Goal: Check status: Check status

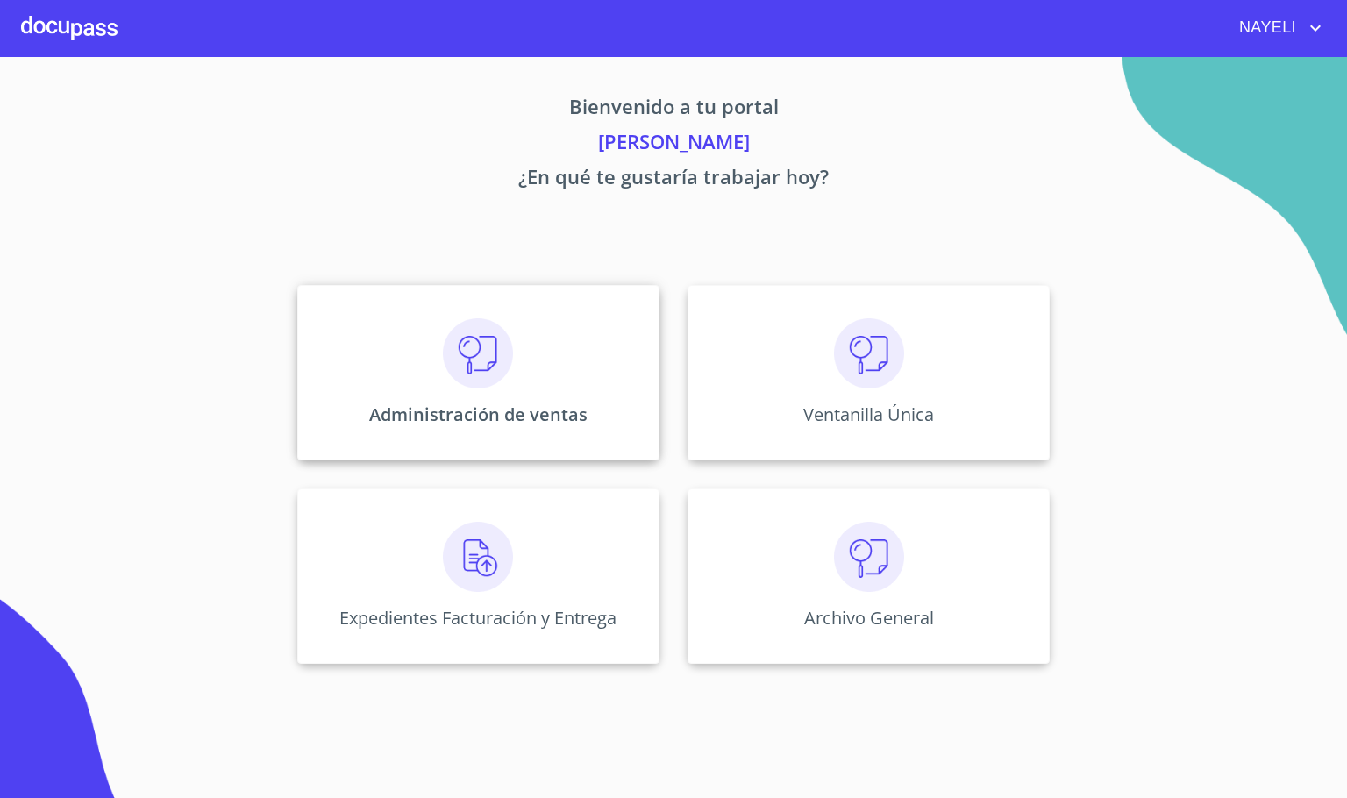
click at [502, 376] on img at bounding box center [478, 353] width 70 height 70
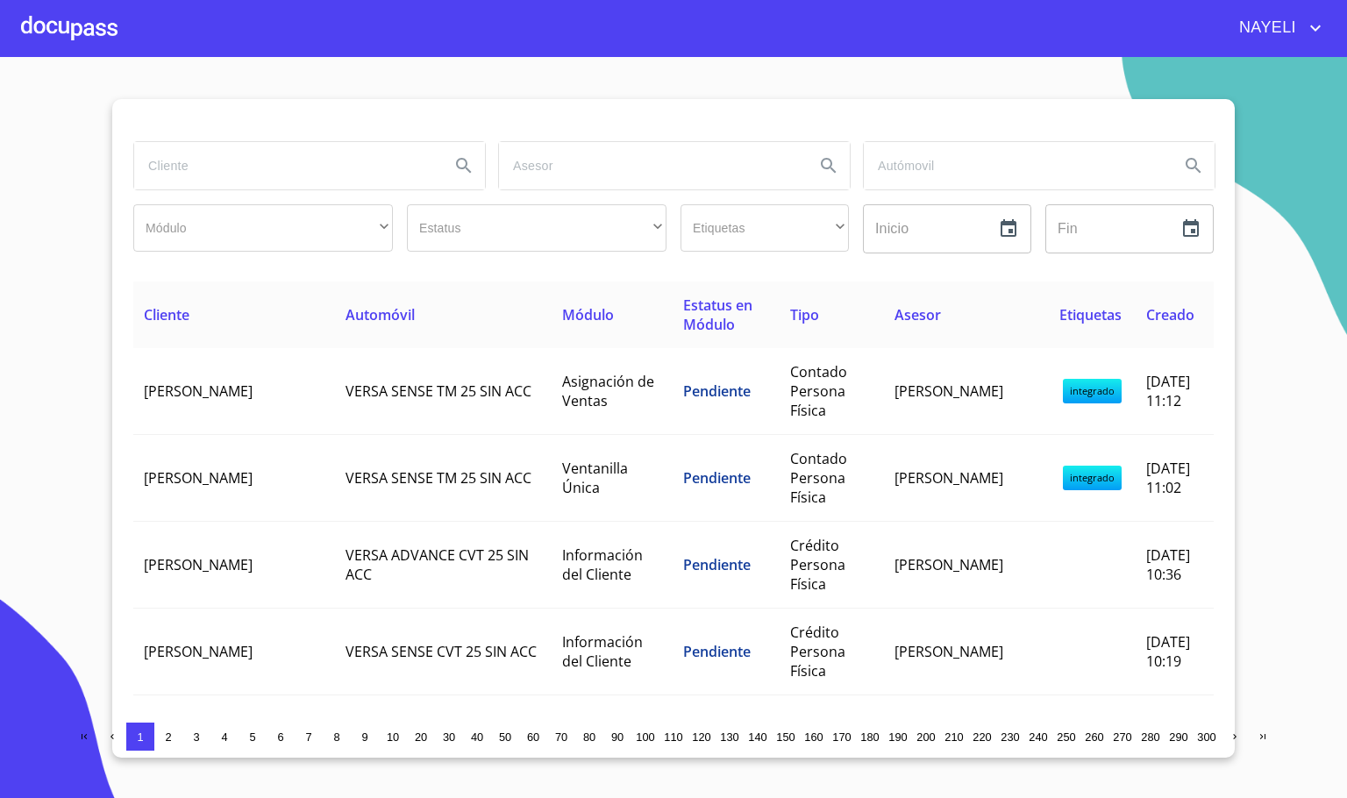
click at [251, 159] on input "search" at bounding box center [285, 165] width 302 height 47
type input "TA DE"
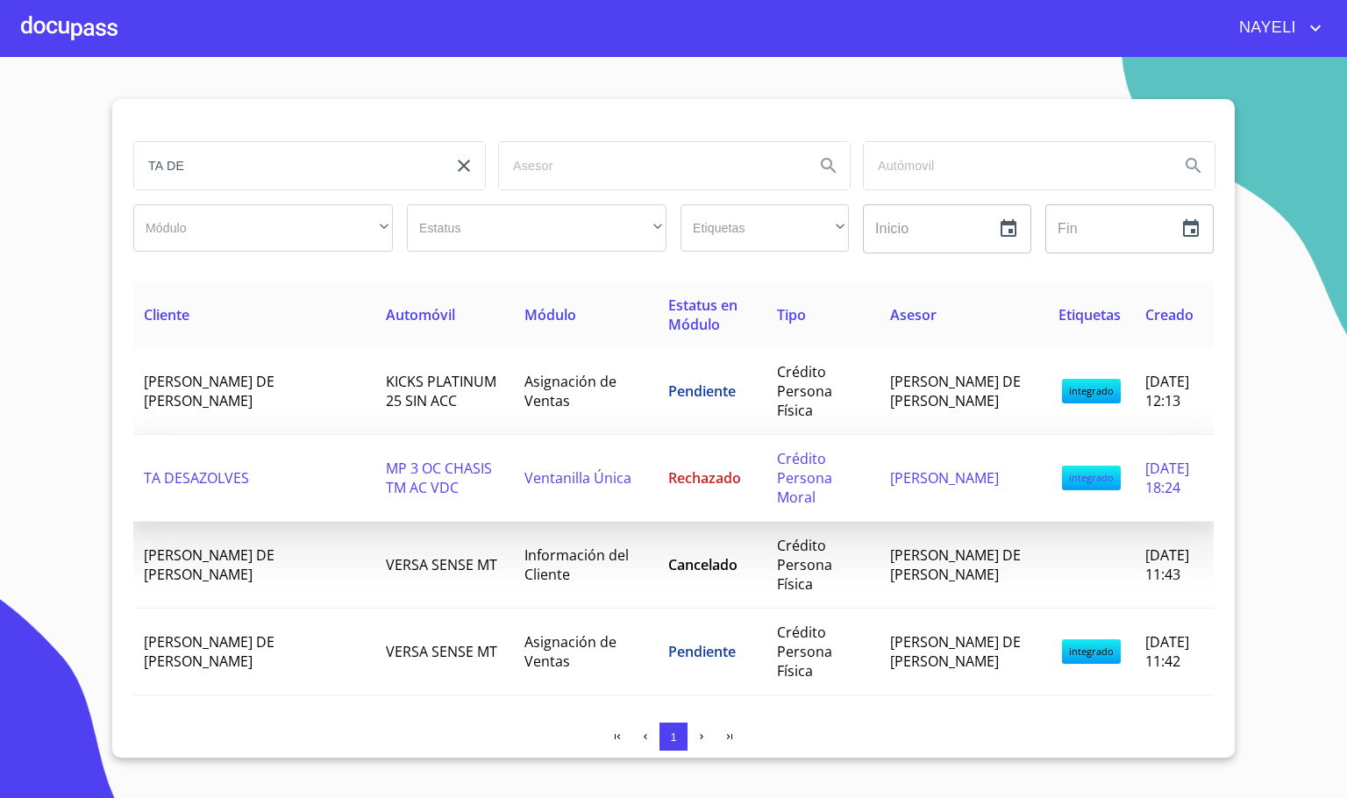
click at [289, 473] on td "TA DESAZOLVES" at bounding box center [254, 478] width 242 height 87
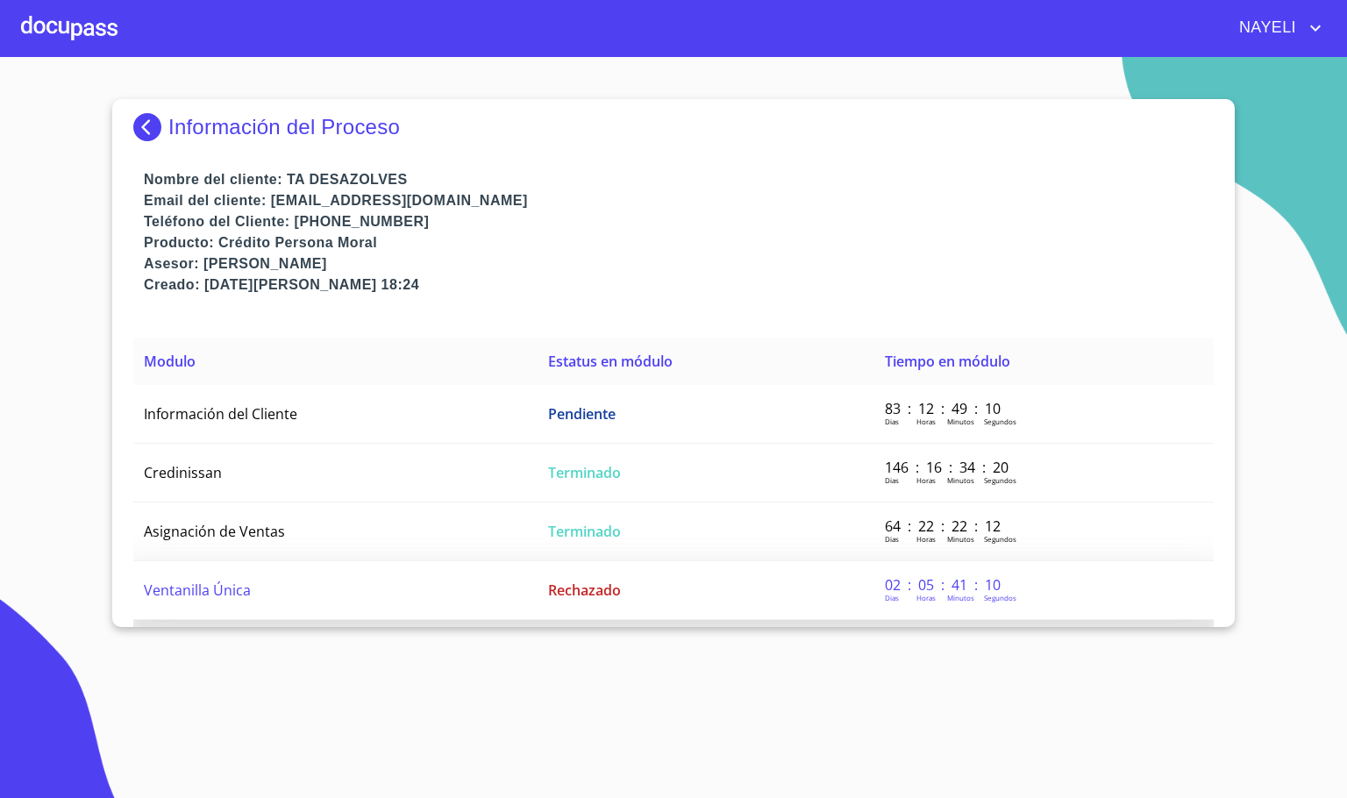
click at [280, 572] on td "Ventanilla Única" at bounding box center [335, 590] width 404 height 59
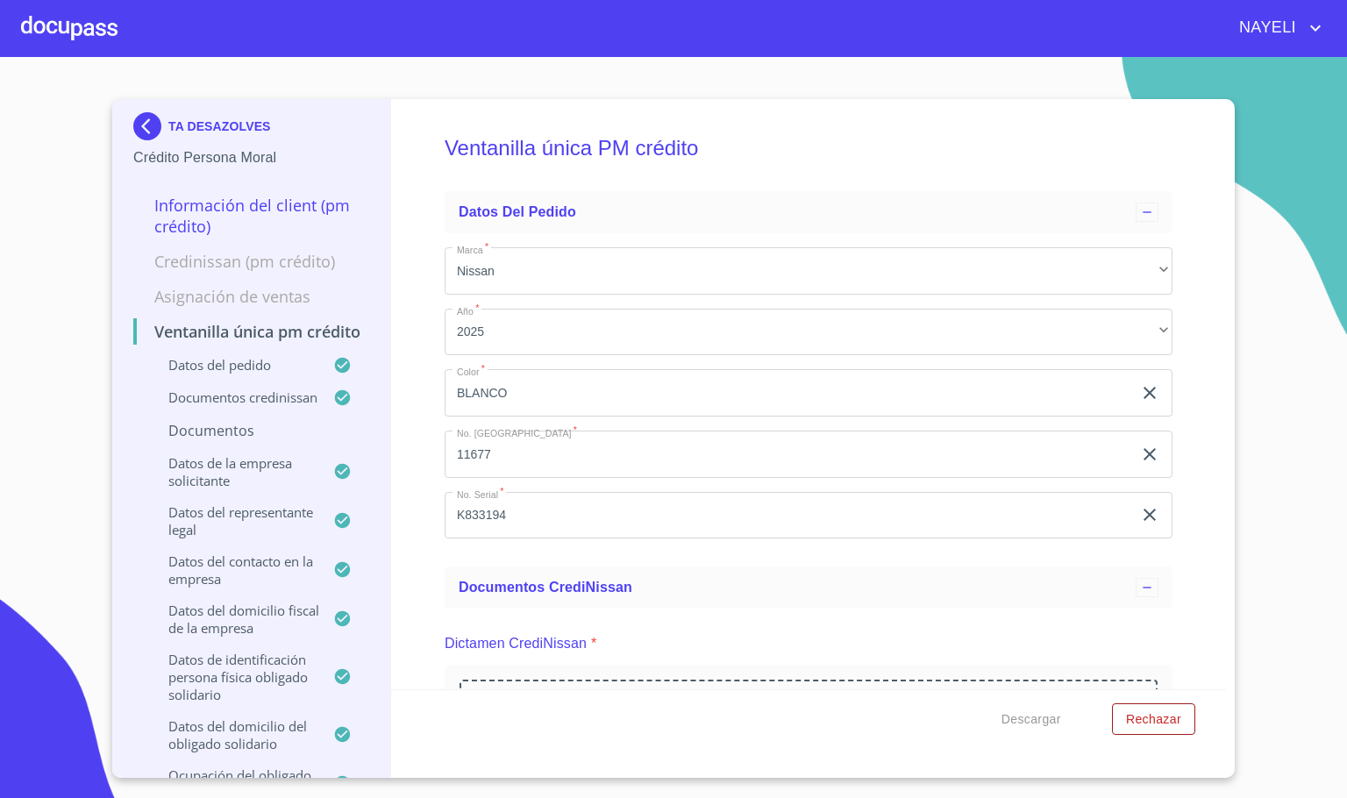
click at [1194, 485] on div "Ventanilla única PM crédito Datos del pedido Marca   * Nissan ​ Año   * 2025 ​ …" at bounding box center [809, 394] width 836 height 590
click at [46, 42] on div at bounding box center [69, 28] width 96 height 56
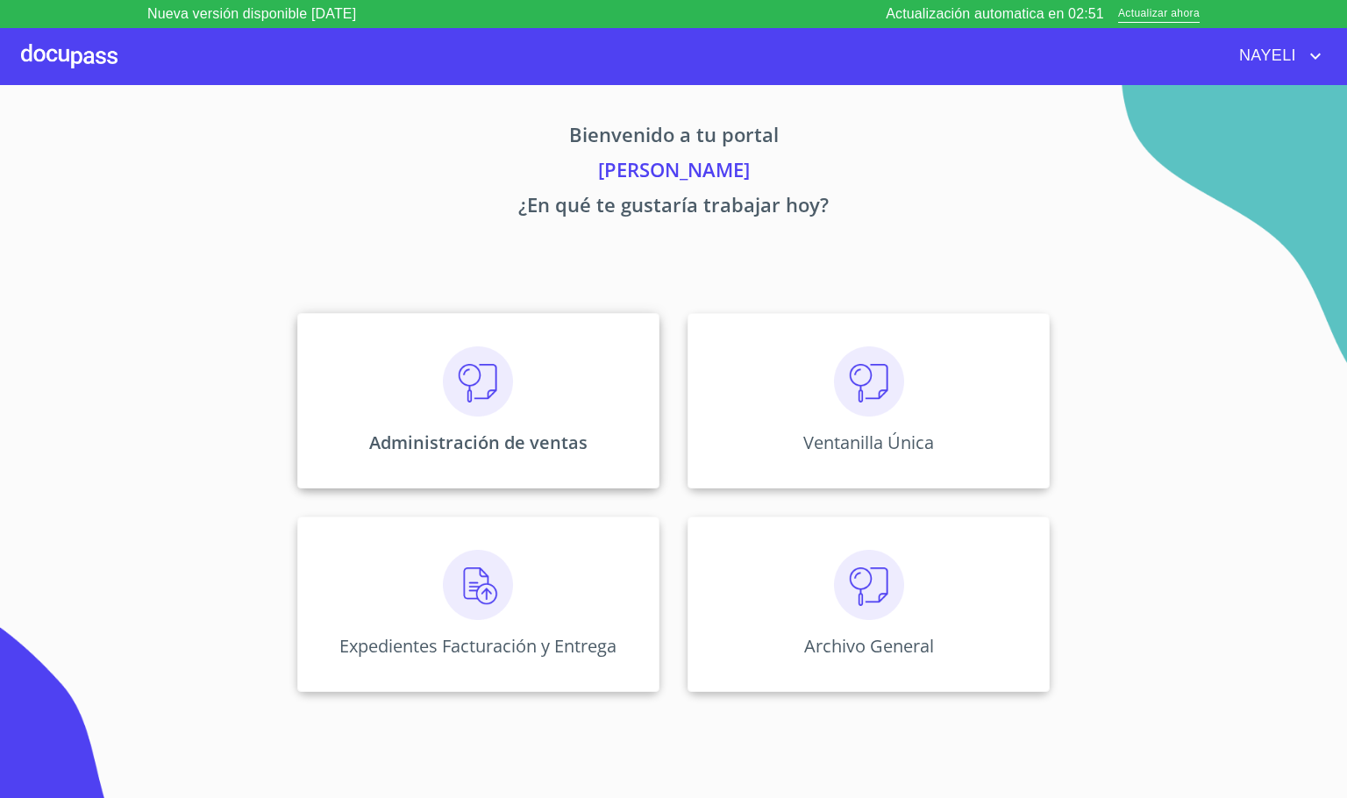
click at [539, 429] on div "Administración de ventas" at bounding box center [478, 400] width 362 height 175
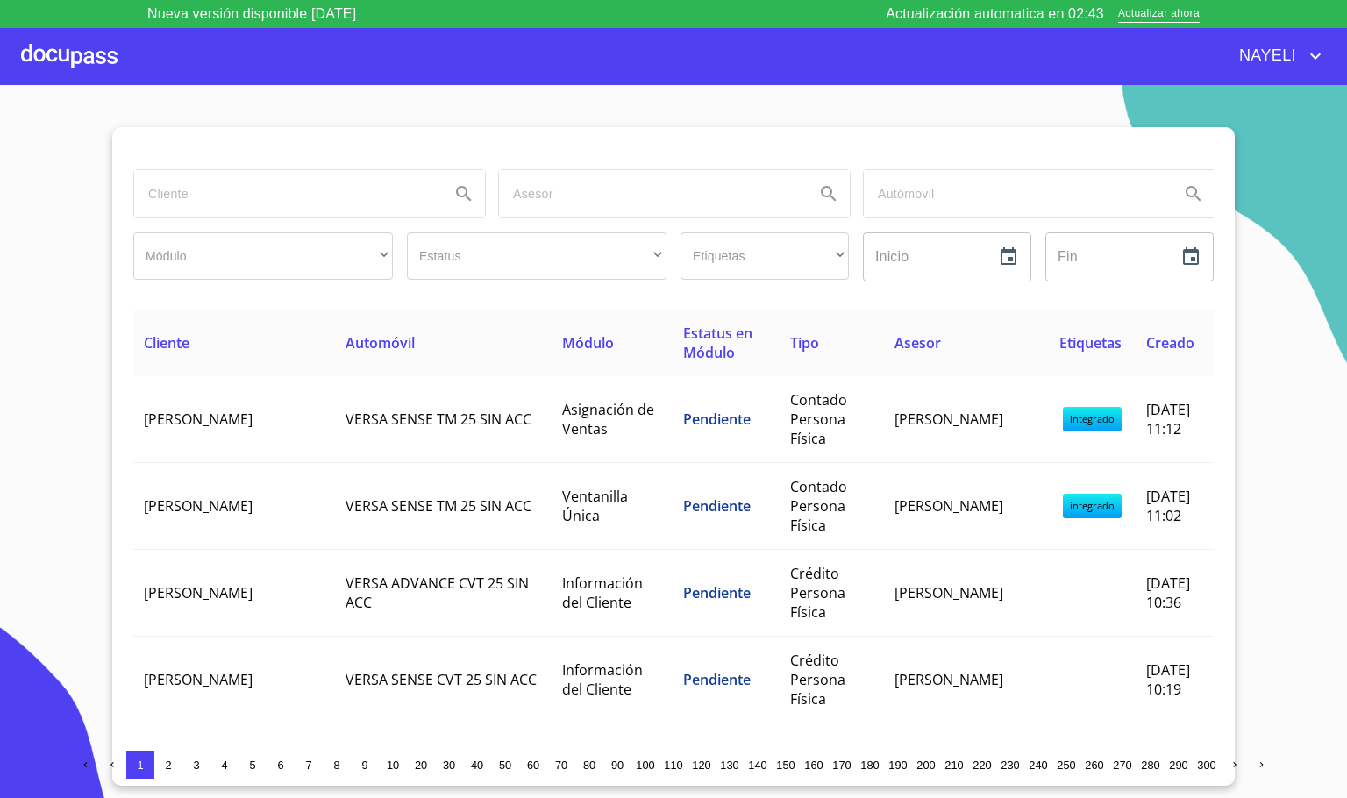
click at [188, 201] on input "search" at bounding box center [285, 193] width 302 height 47
type input "GIOVANA"
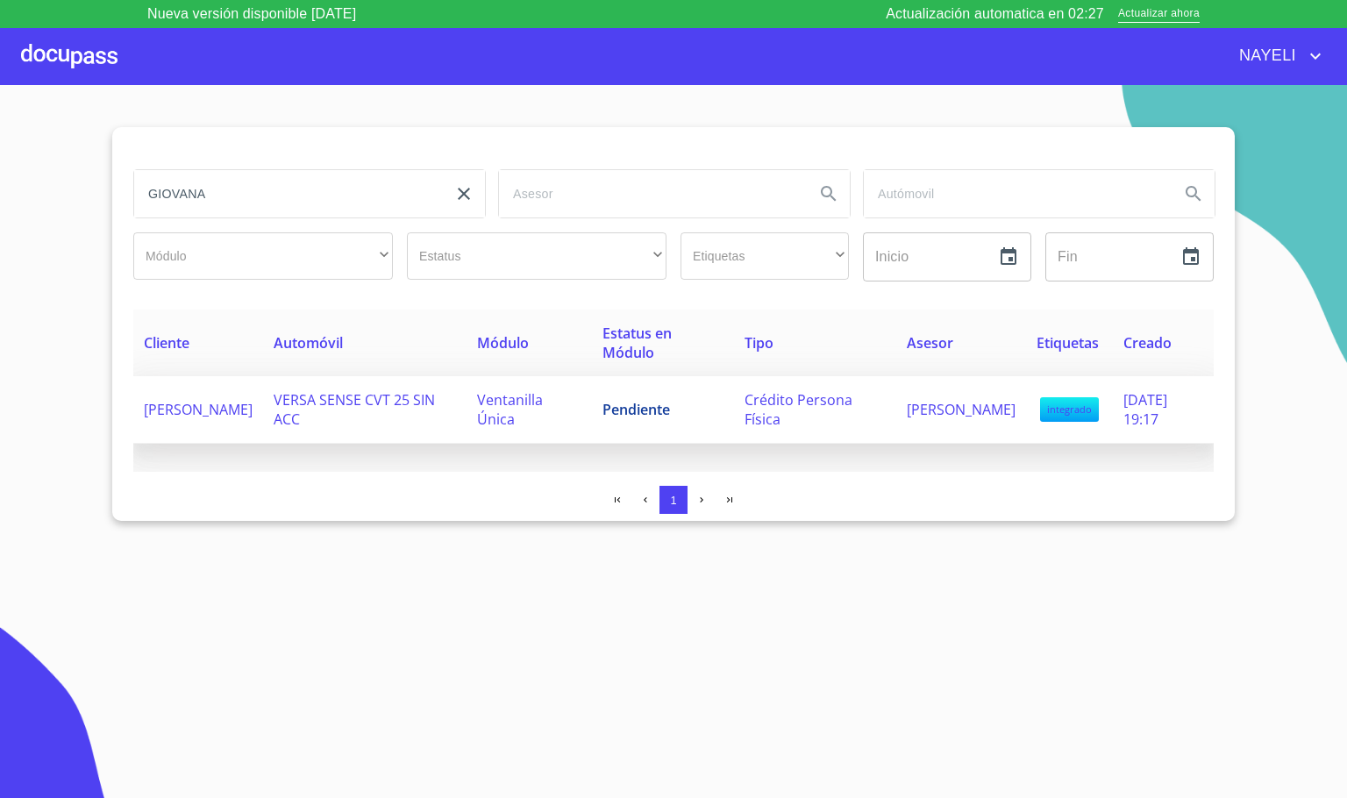
click at [238, 408] on span "[PERSON_NAME]" at bounding box center [198, 409] width 109 height 19
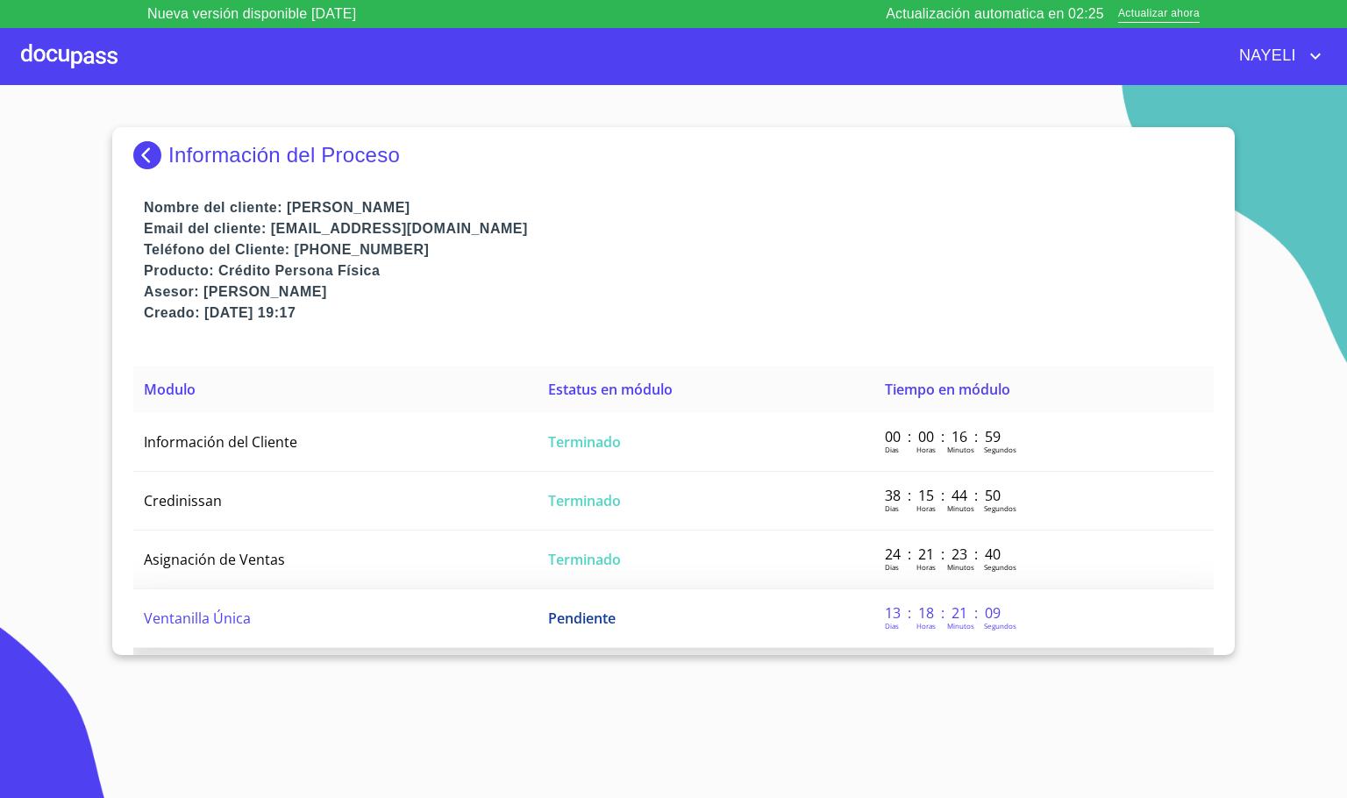
click at [240, 619] on span "Ventanilla Única" at bounding box center [197, 618] width 107 height 19
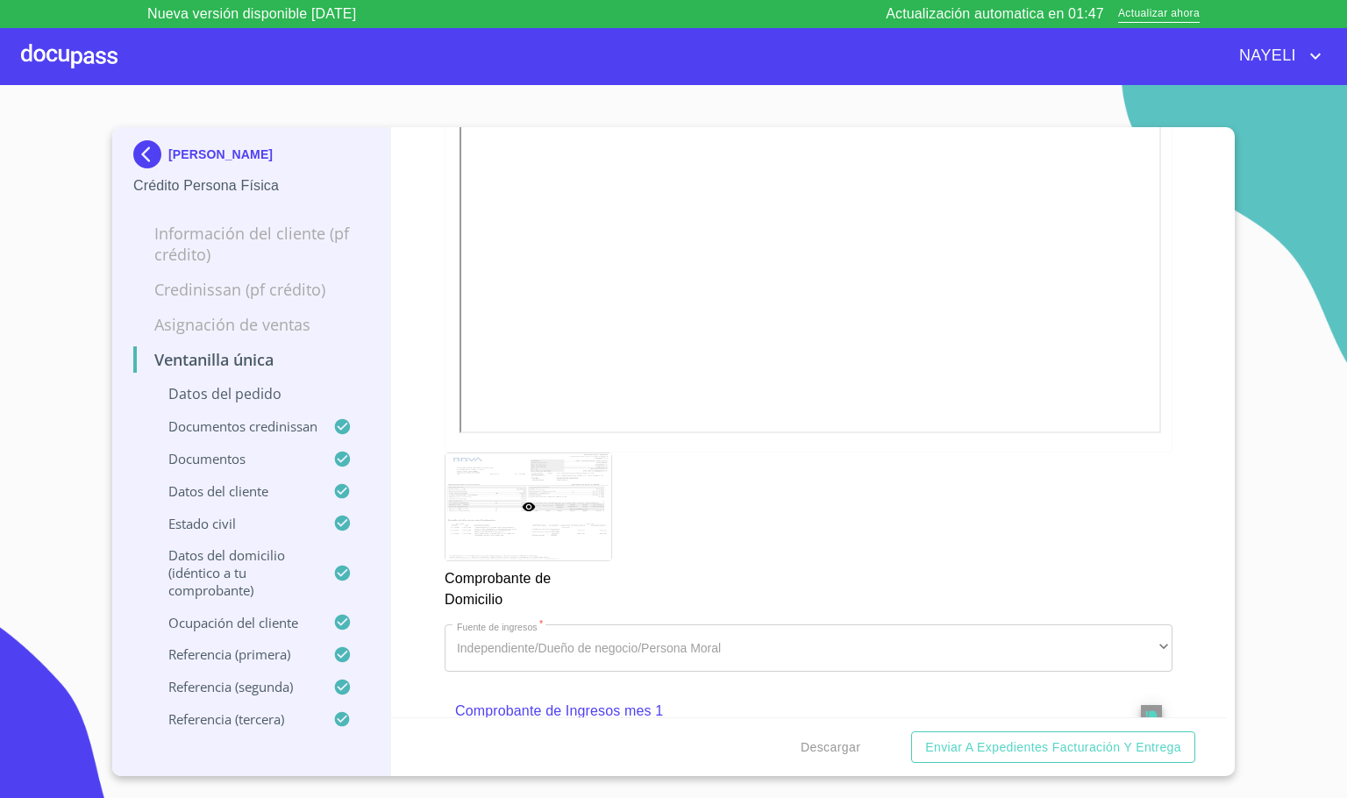
scroll to position [1841, 0]
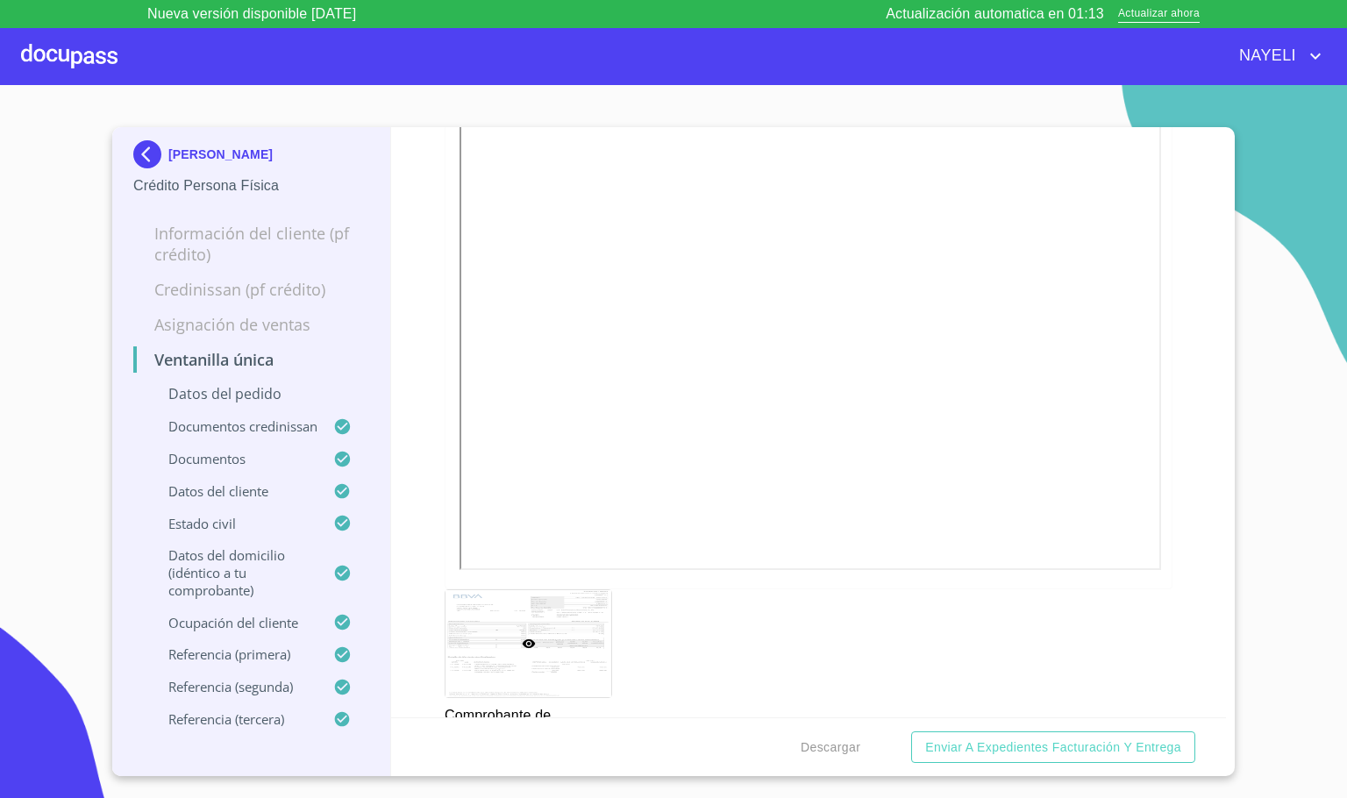
click at [139, 148] on img at bounding box center [150, 154] width 35 height 28
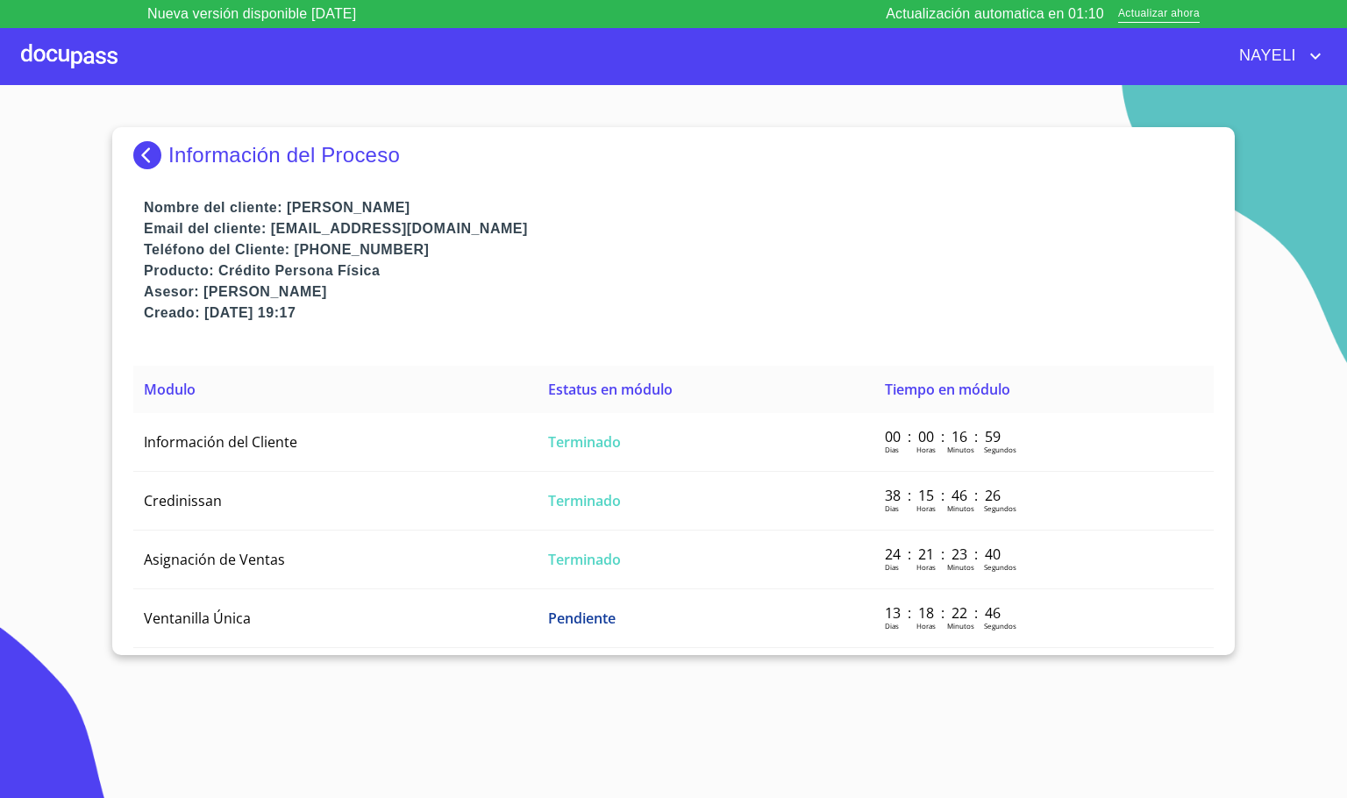
click at [139, 148] on img at bounding box center [150, 155] width 35 height 28
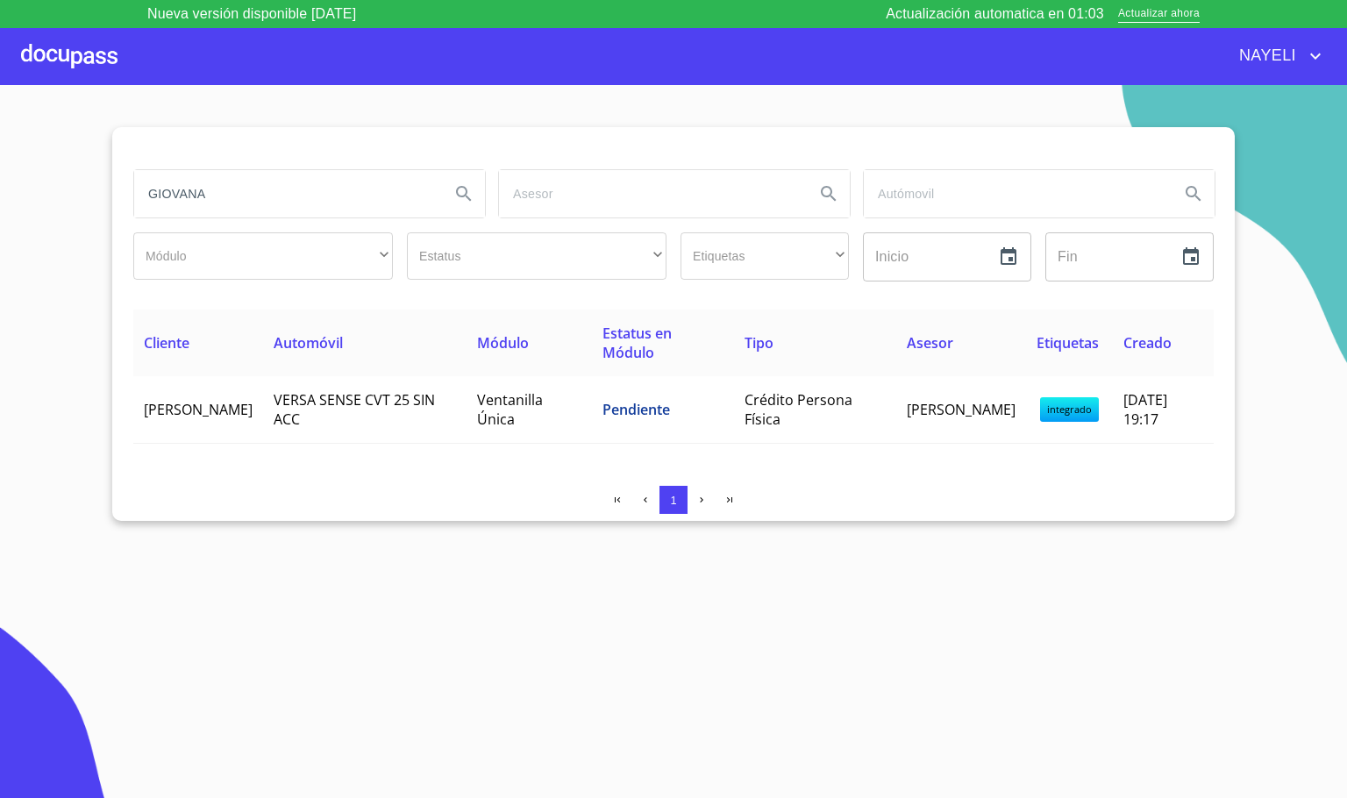
click at [210, 197] on input "GIOVANA" at bounding box center [285, 193] width 302 height 47
drag, startPoint x: 210, startPoint y: 197, endPoint x: 100, endPoint y: 167, distance: 114.7
click at [100, 167] on section "[PERSON_NAME] ​ ​ Estatus ​ ​ Etiquetas ​ ​ Inicio ​ Fin ​ Cliente Automóvil Mó…" at bounding box center [673, 455] width 1347 height 741
type input "[PERSON_NAME]"
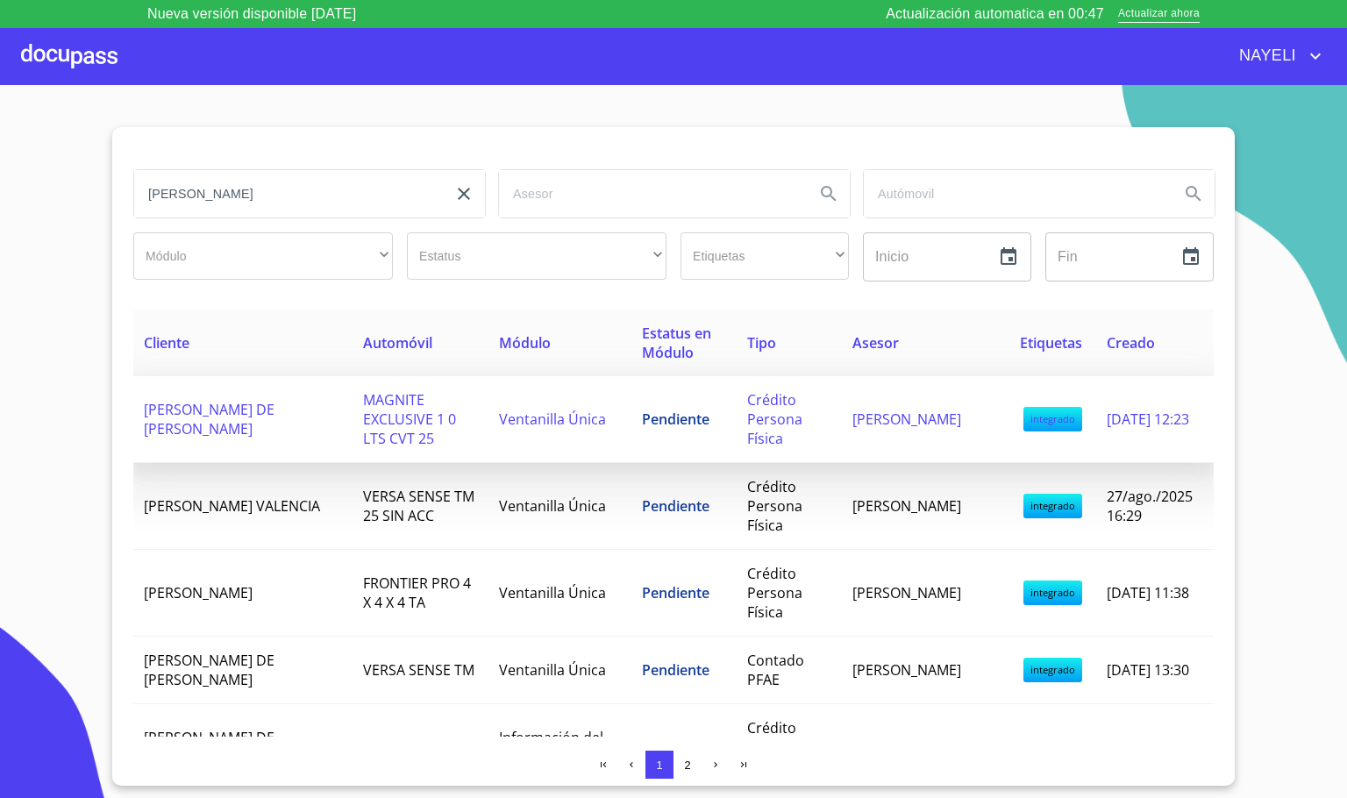
click at [363, 406] on span "MAGNITE EXCLUSIVE 1 0 LTS CVT 25" at bounding box center [409, 419] width 93 height 58
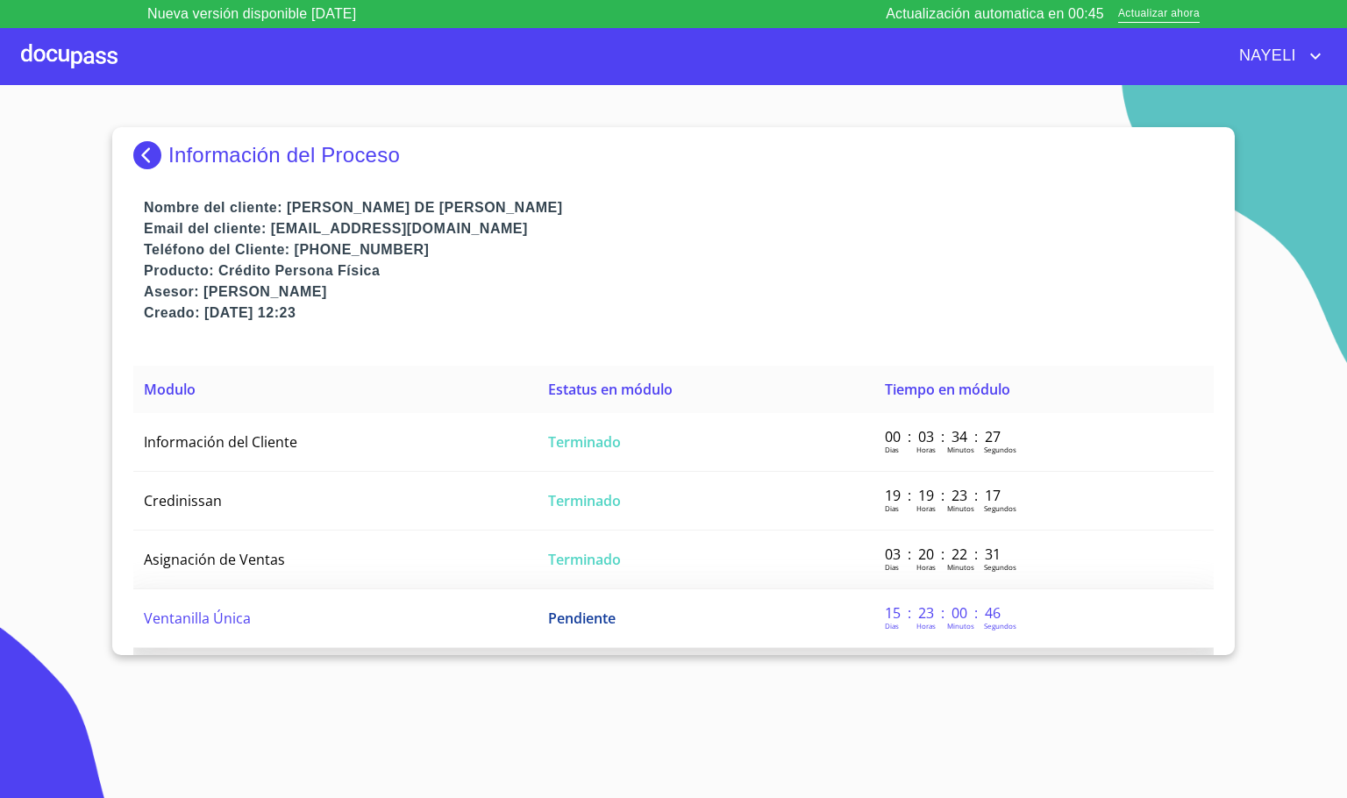
click at [306, 627] on td "Ventanilla Única" at bounding box center [335, 618] width 404 height 59
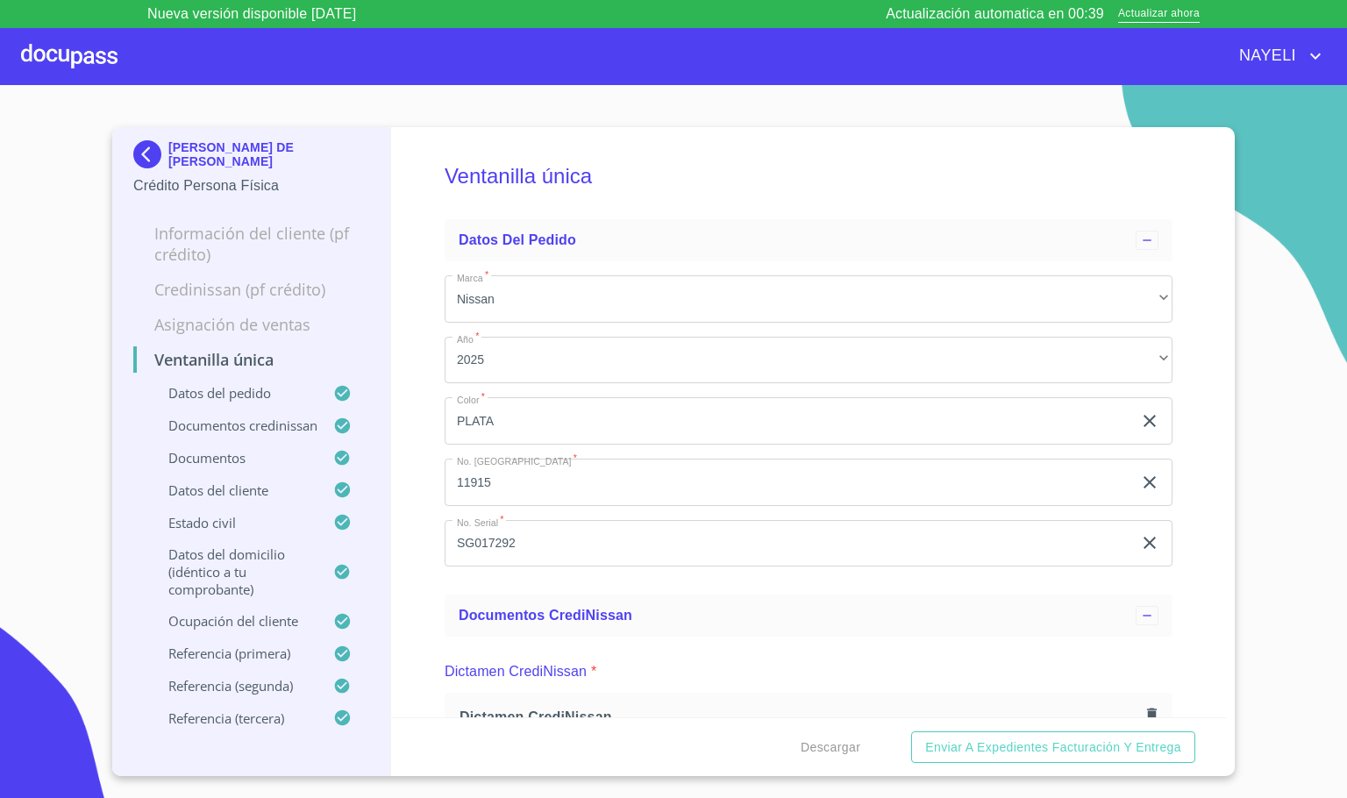
click at [416, 587] on div "Ventanilla única Datos del pedido Marca   * Nissan ​ Año   * 2025 ​ Color   * P…" at bounding box center [809, 422] width 836 height 590
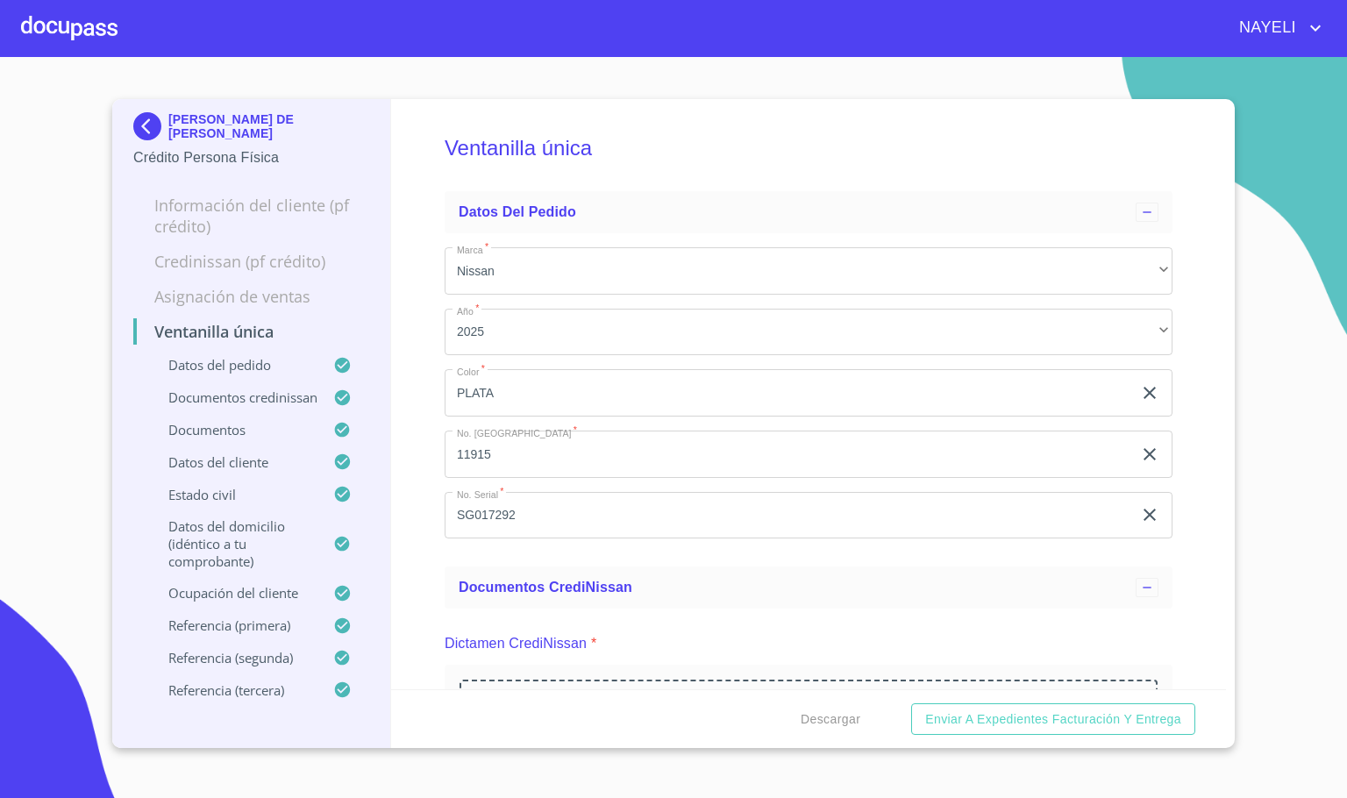
click at [98, 37] on div at bounding box center [69, 28] width 96 height 56
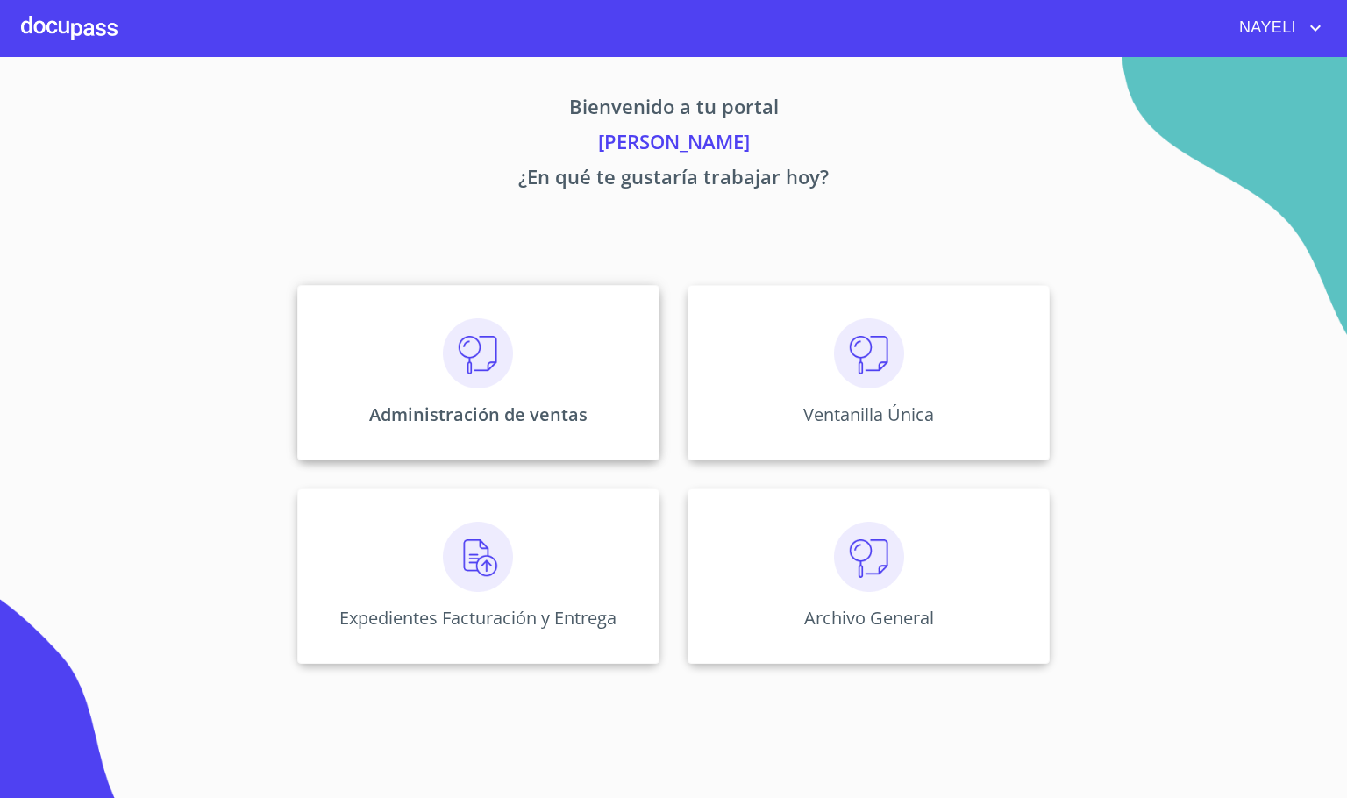
click at [463, 381] on img at bounding box center [478, 353] width 70 height 70
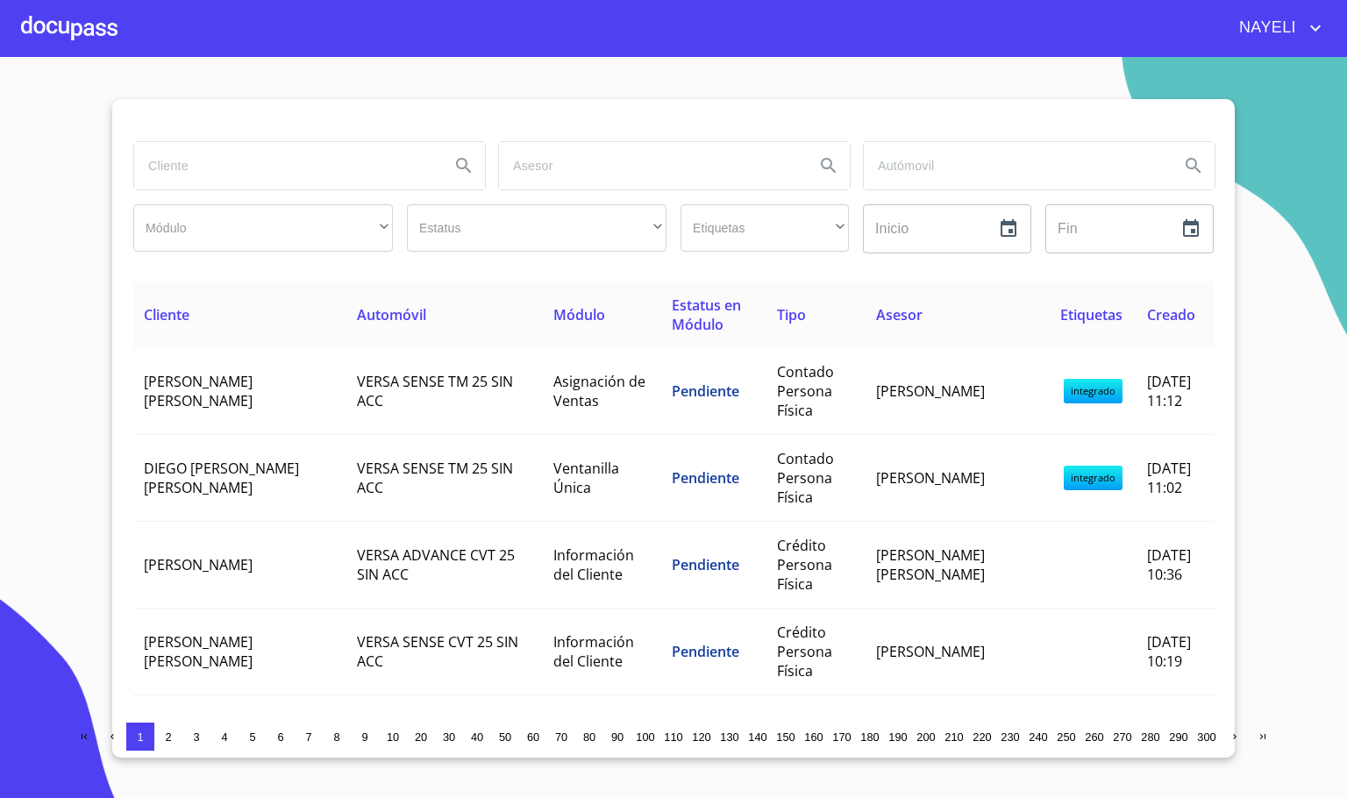
click at [169, 174] on input "search" at bounding box center [285, 165] width 302 height 47
type input "RAQUE"
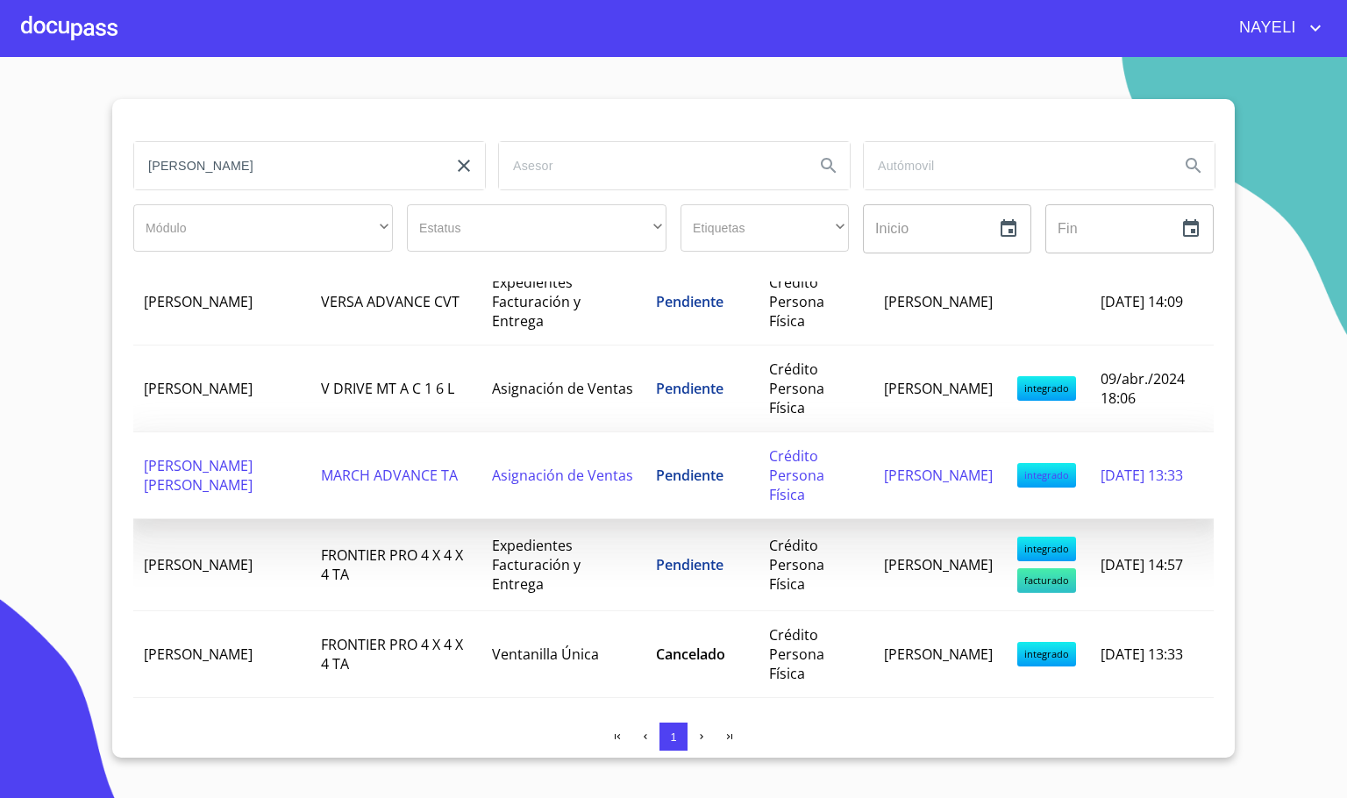
scroll to position [266, 0]
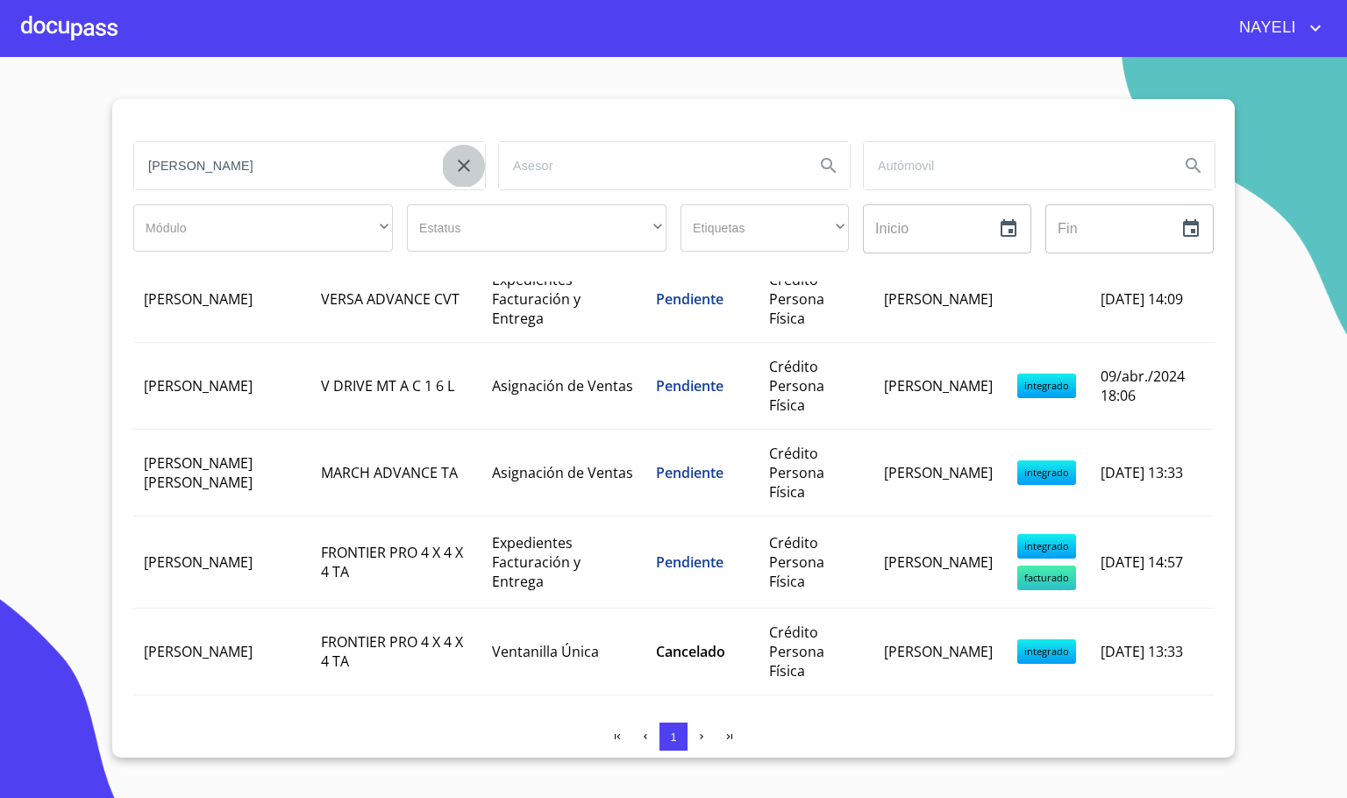
click at [466, 163] on icon "clear input" at bounding box center [463, 165] width 21 height 21
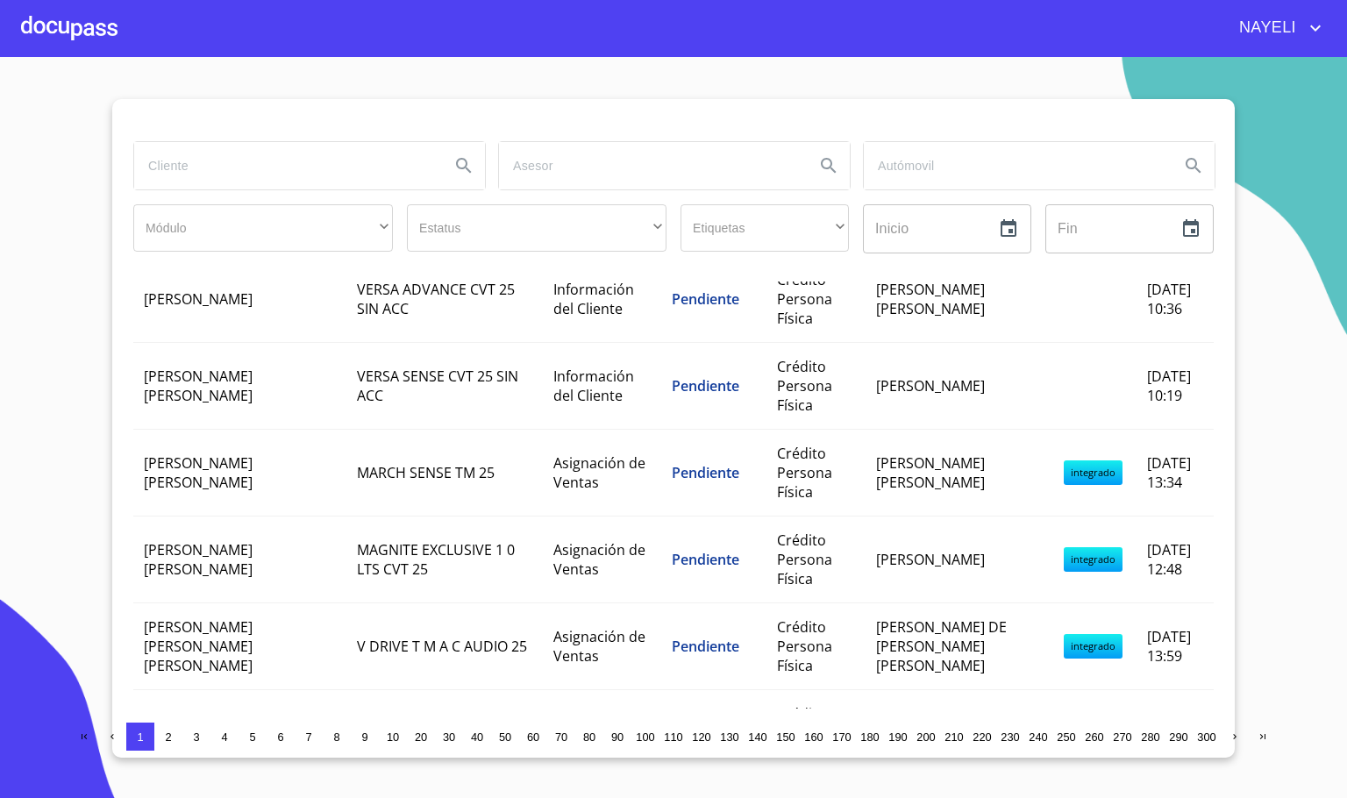
click at [264, 177] on input "search" at bounding box center [285, 165] width 302 height 47
type input "GLORIA JI"
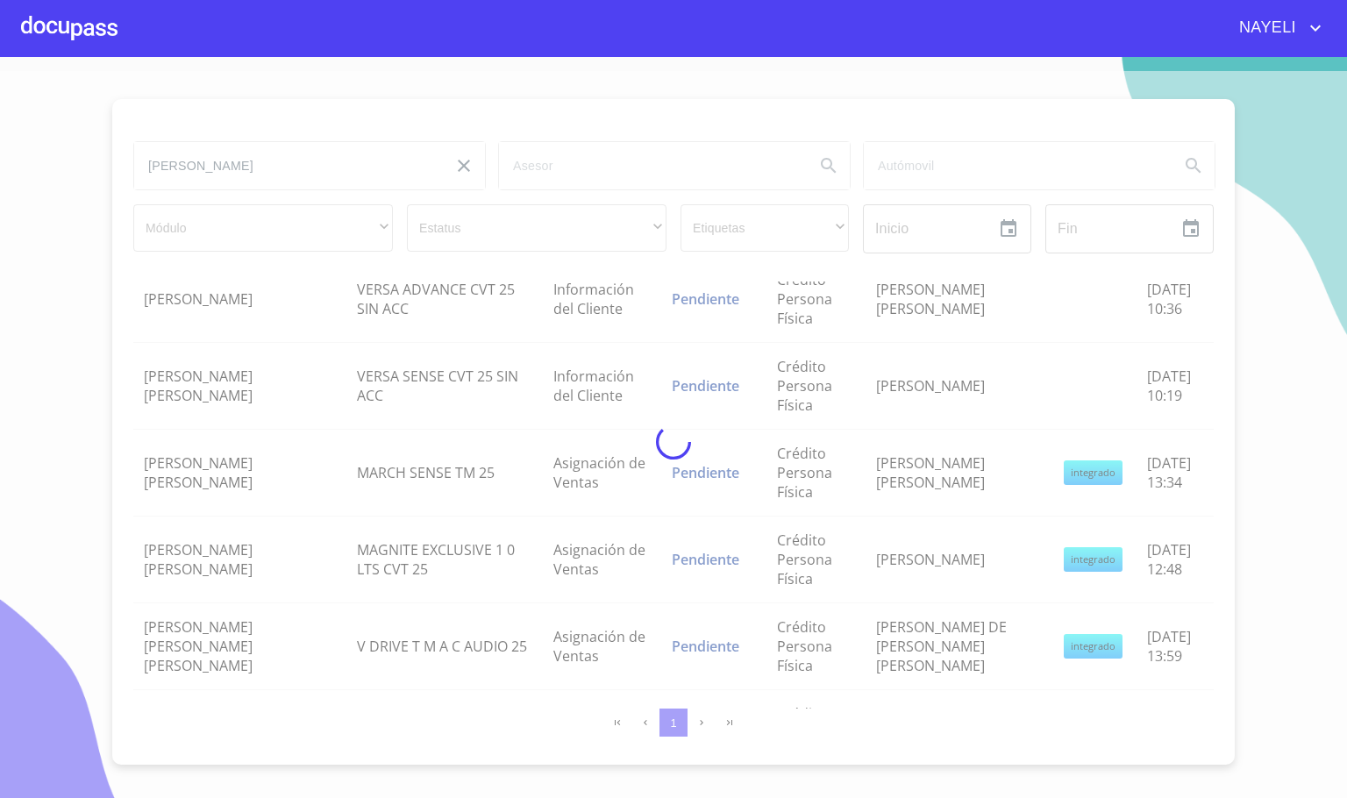
scroll to position [0, 0]
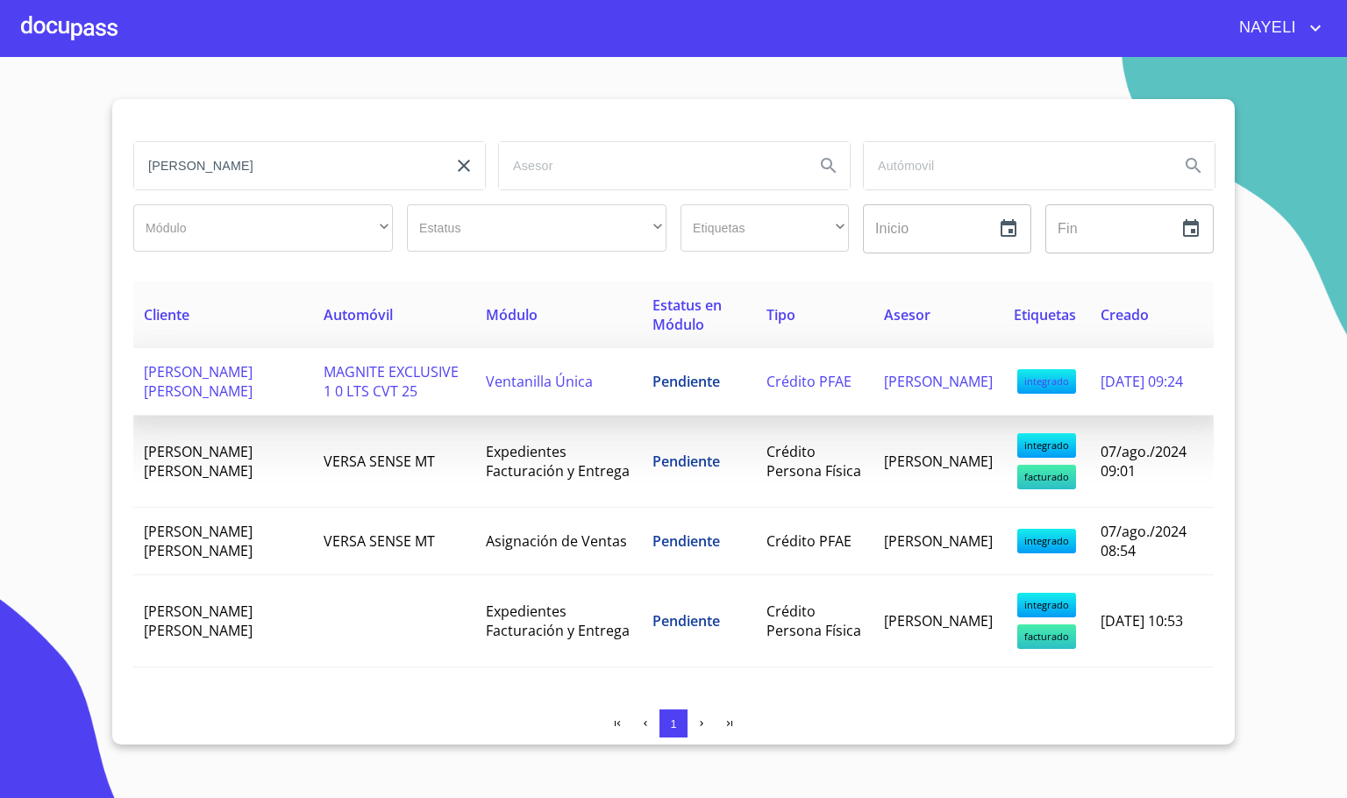
click at [253, 392] on td "GLORIA JIMENEZ FLORES" at bounding box center [223, 382] width 180 height 68
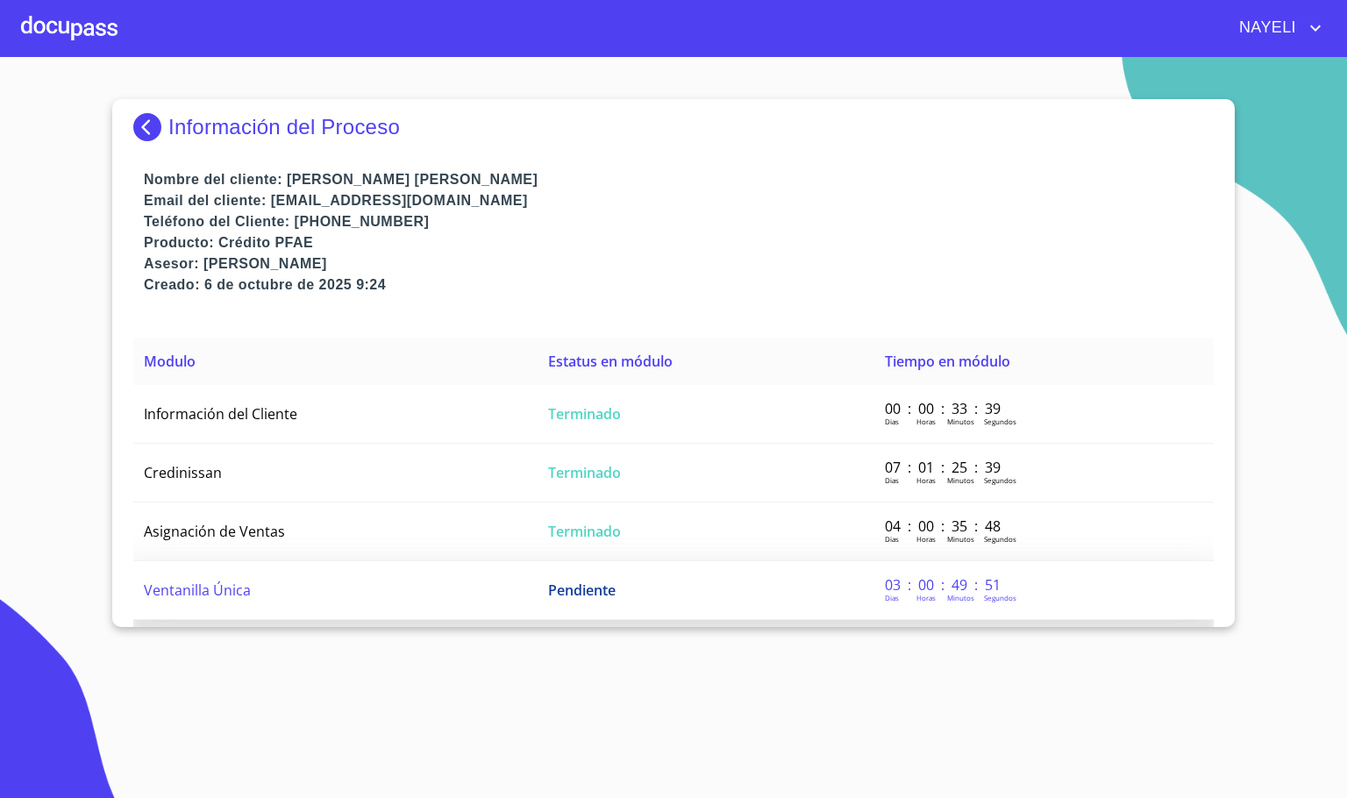
click at [274, 581] on td "Ventanilla Única" at bounding box center [335, 590] width 404 height 59
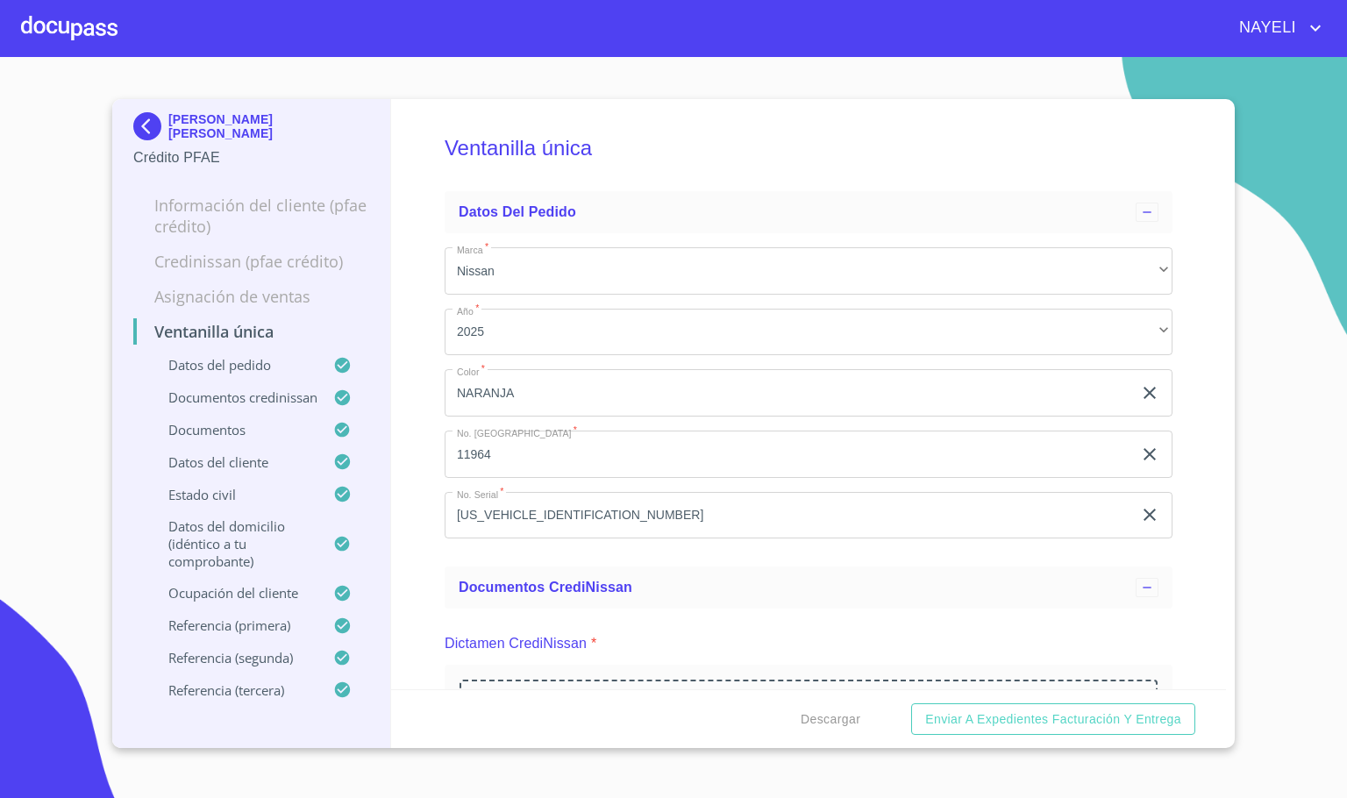
click at [421, 574] on div "Ventanilla única Datos del pedido Marca   * Nissan ​ Año   * 2025 ​ Color   * N…" at bounding box center [809, 394] width 836 height 590
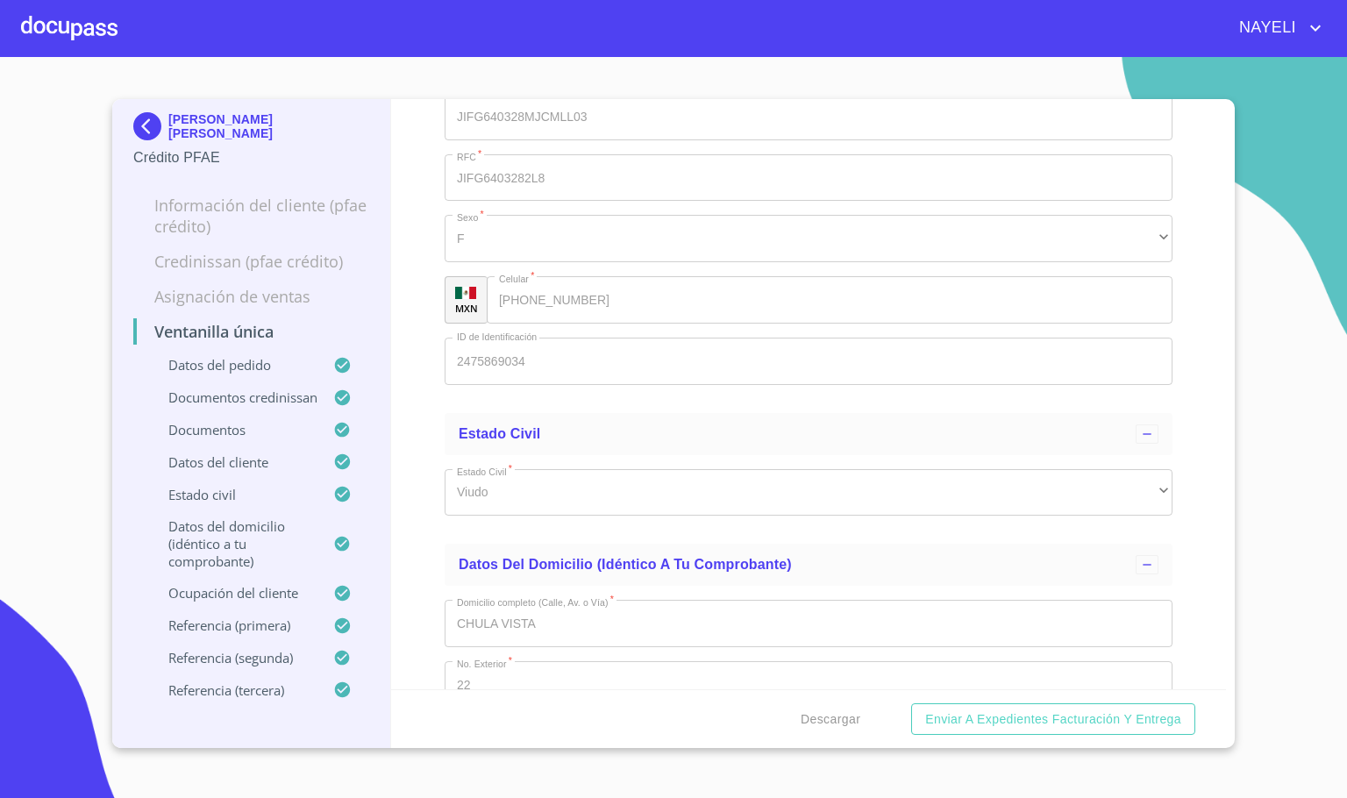
scroll to position [7032, 0]
